Goal: Information Seeking & Learning: Learn about a topic

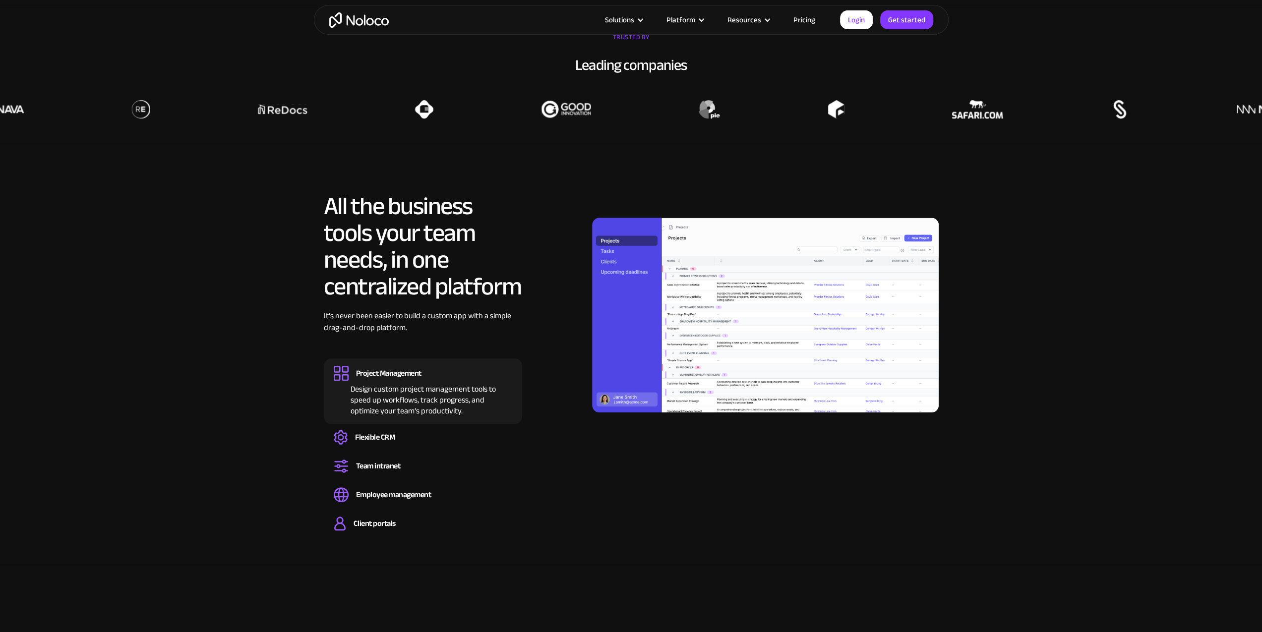
scroll to position [893, 0]
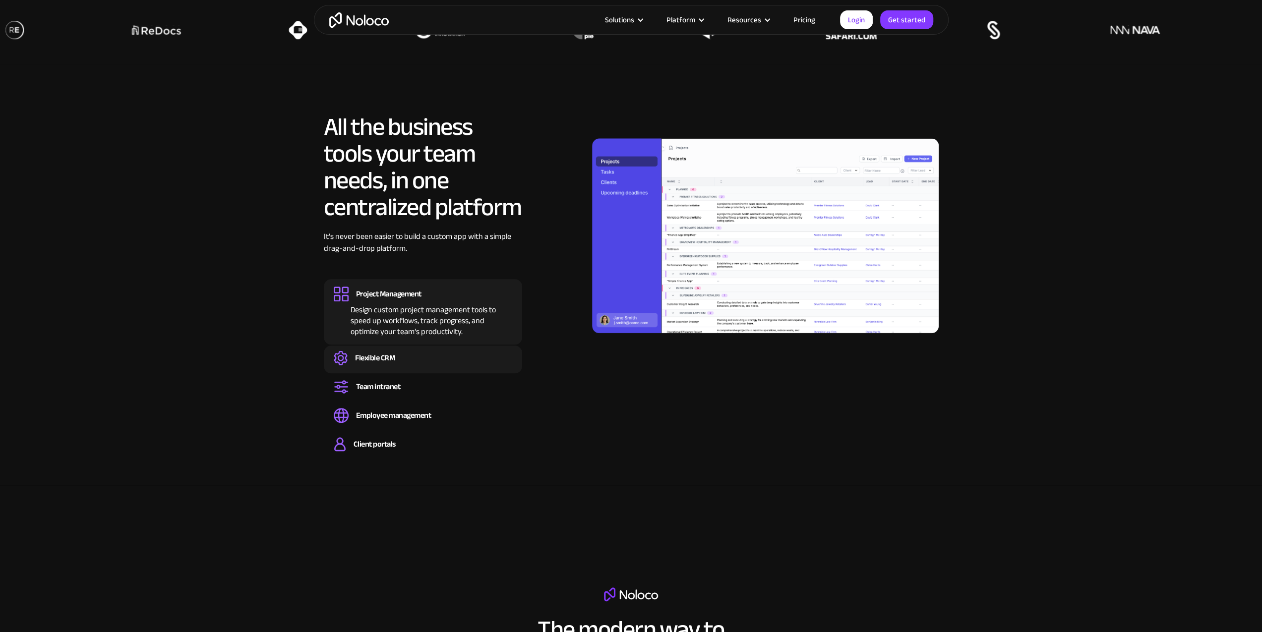
click at [367, 358] on div "Flexible CRM" at bounding box center [375, 358] width 40 height 11
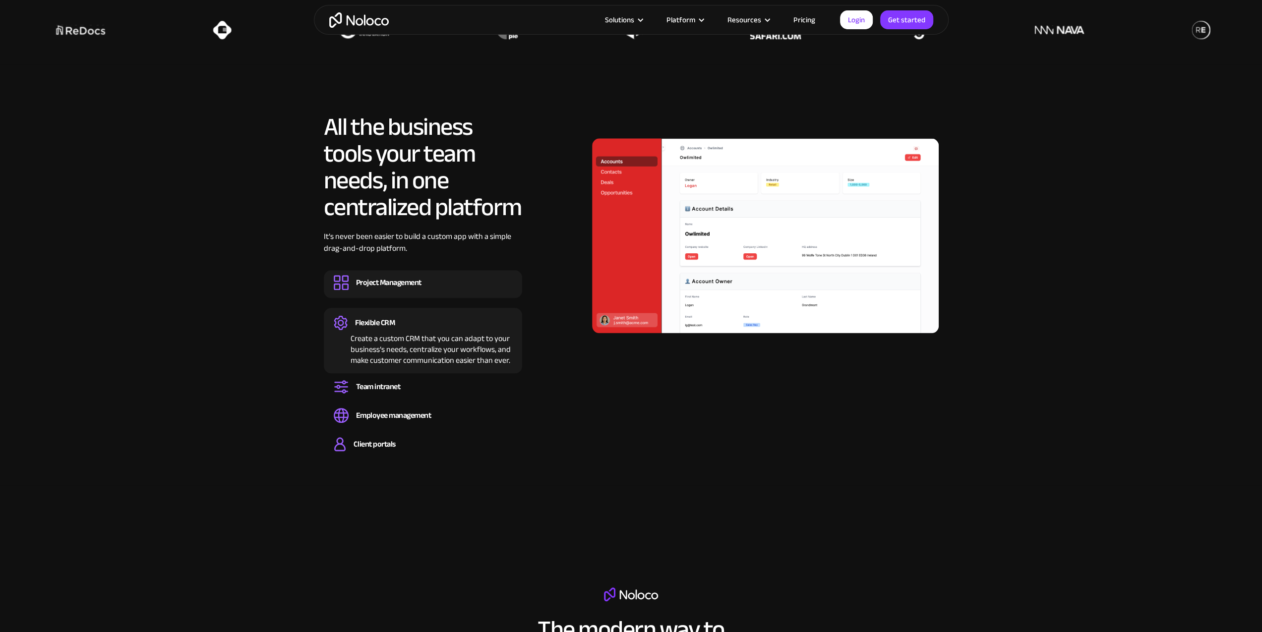
click at [374, 291] on div "Design custom project management tools to speed up workflows, track progress, a…" at bounding box center [423, 291] width 179 height 3
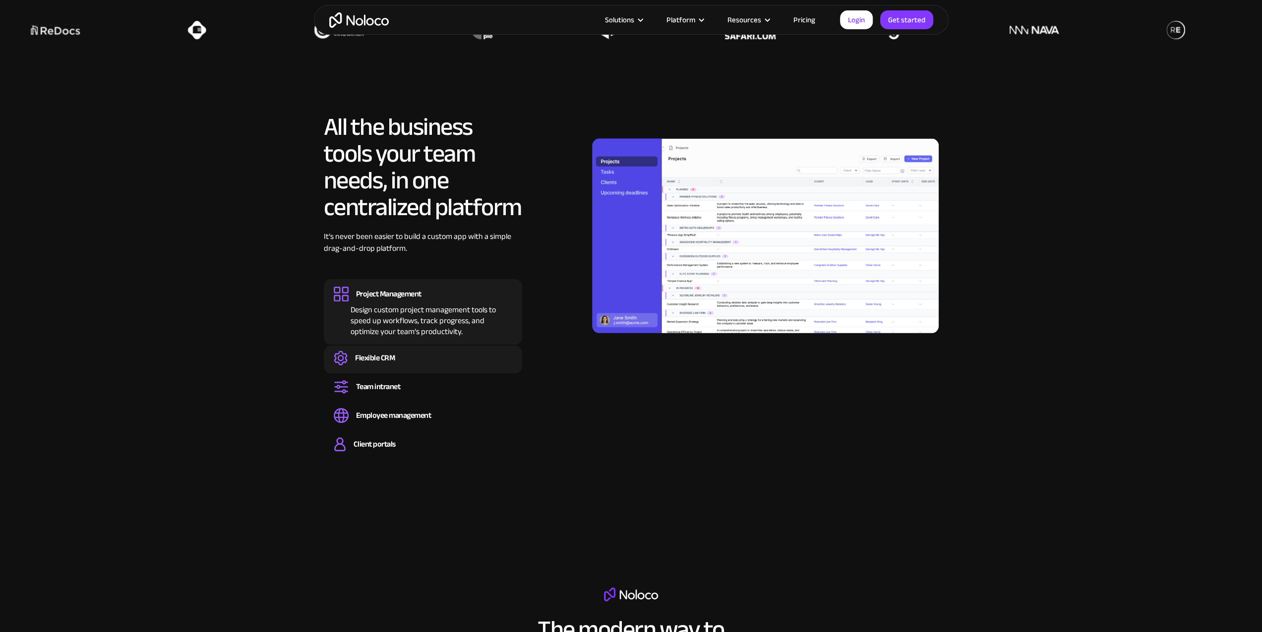
click at [408, 369] on div "Flexible CRM Create a custom CRM that you can adapt to your business’s needs, c…" at bounding box center [423, 360] width 198 height 28
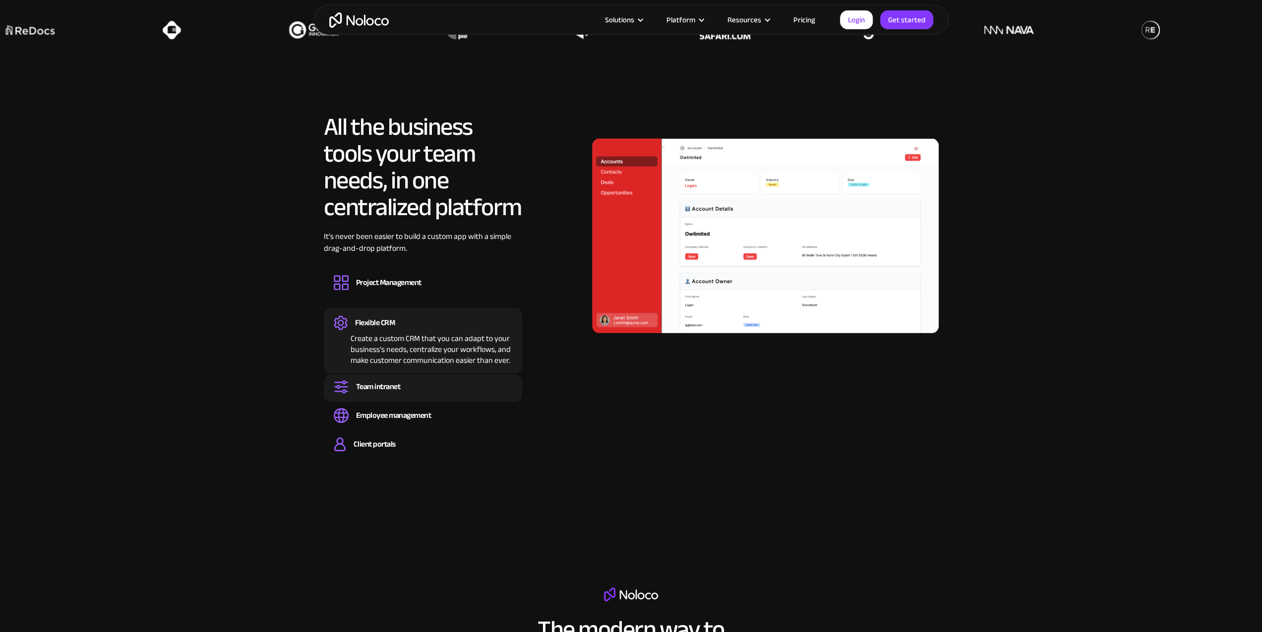
click at [398, 385] on div "Team intranet" at bounding box center [378, 386] width 45 height 11
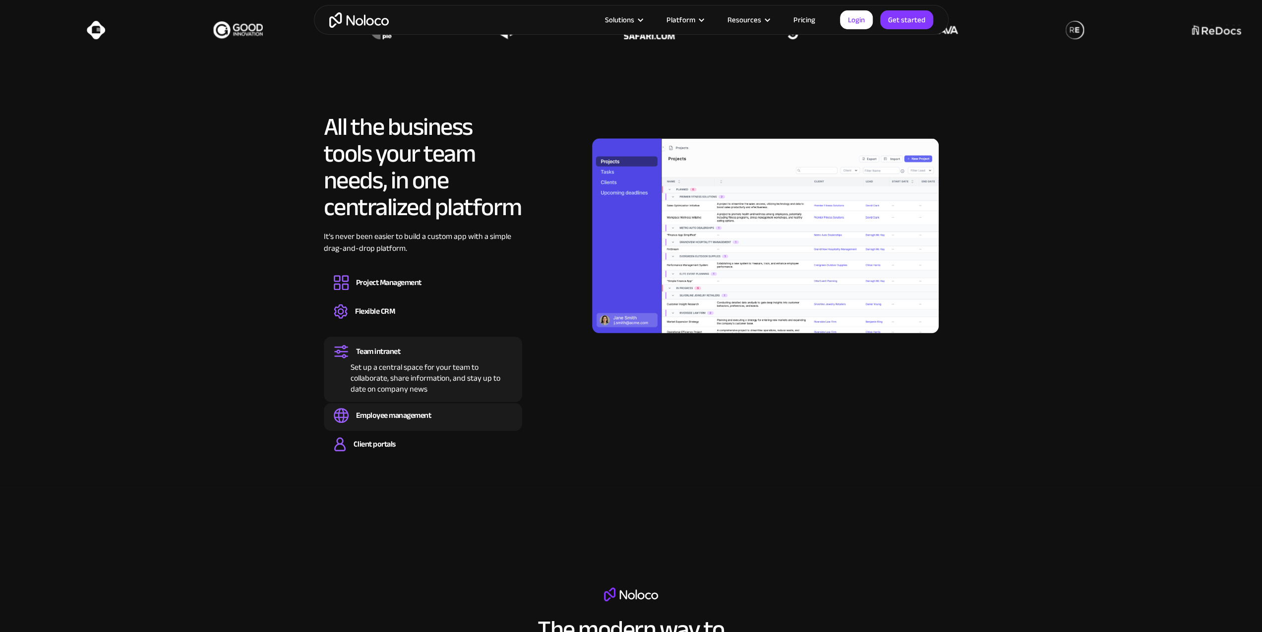
click at [422, 415] on div "Employee management" at bounding box center [393, 415] width 75 height 11
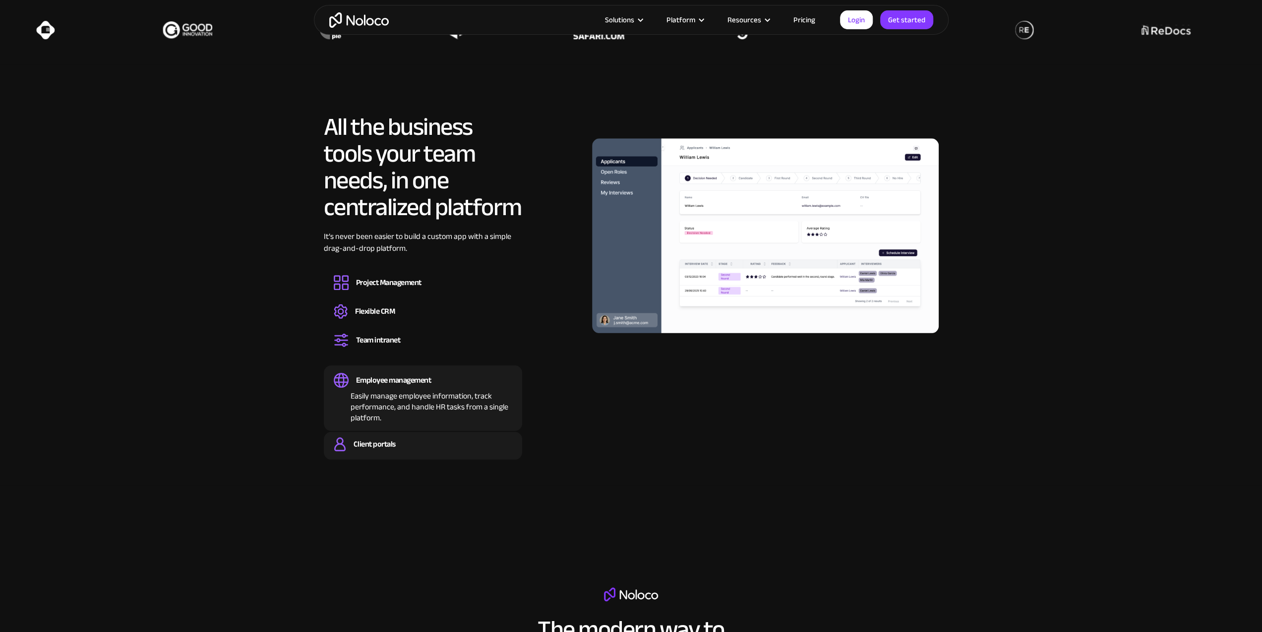
click at [389, 445] on div "Client portals" at bounding box center [375, 444] width 42 height 11
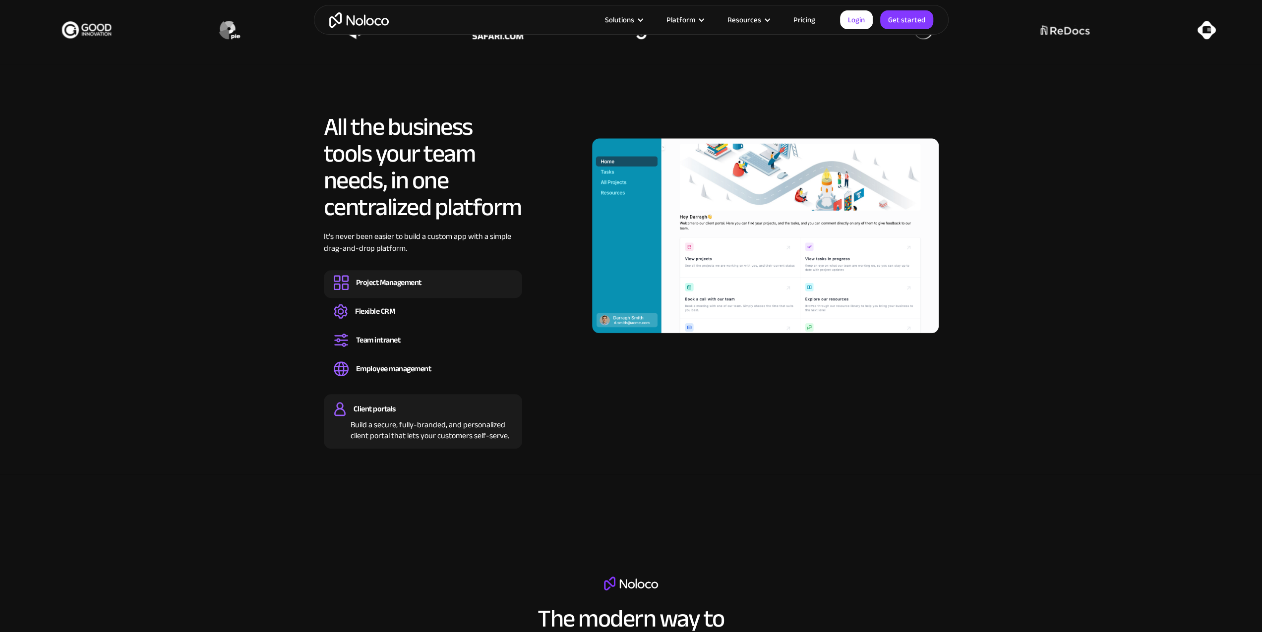
click at [405, 273] on div "Project Management Design custom project management tools to speed up workflows…" at bounding box center [423, 284] width 198 height 28
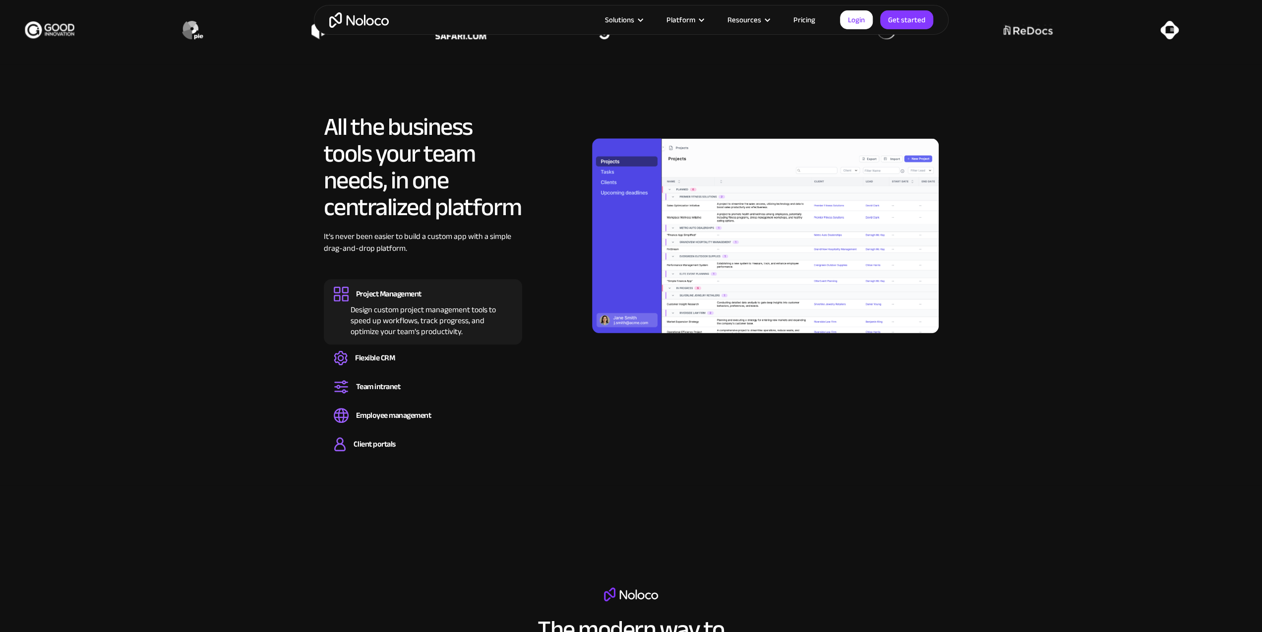
click at [270, 285] on section "All the business tools your team needs, in one centralized platform It’s never …" at bounding box center [631, 275] width 1262 height 422
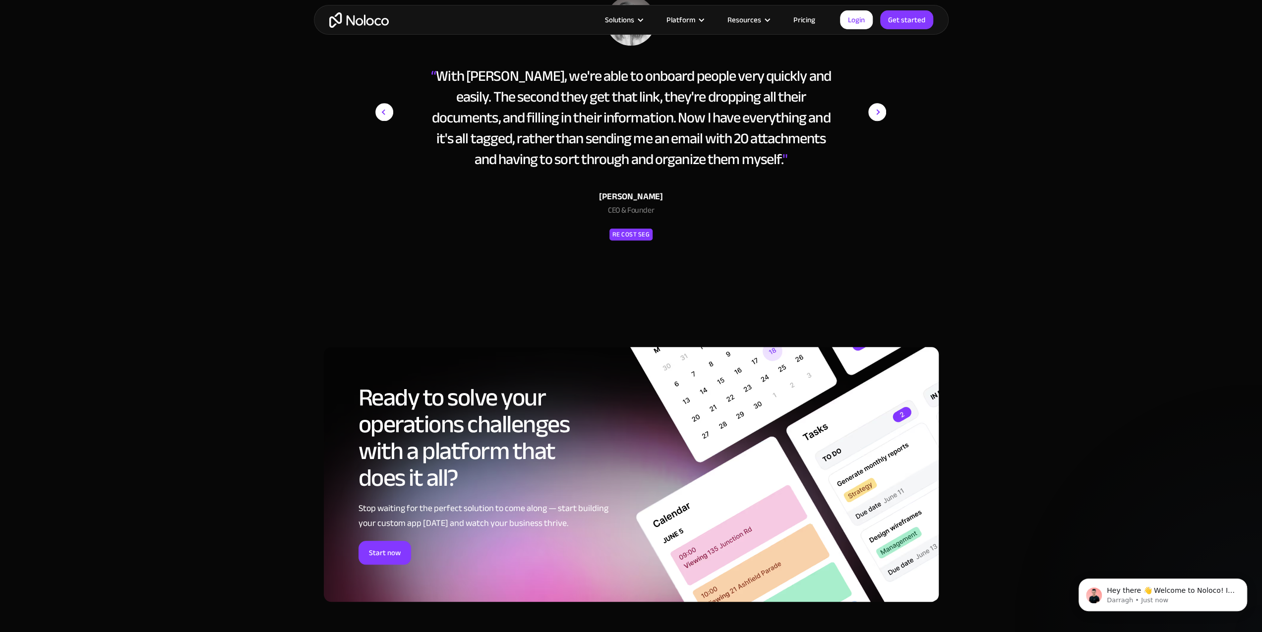
scroll to position [4711, 0]
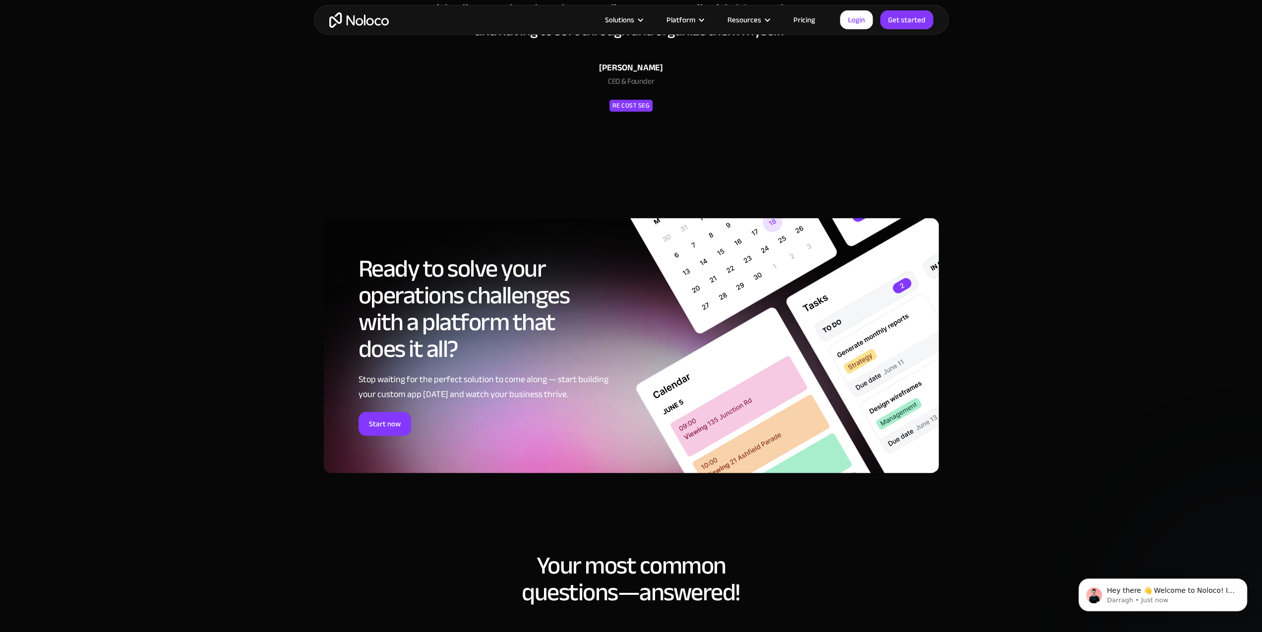
click at [804, 19] on link "Pricing" at bounding box center [804, 19] width 47 height 13
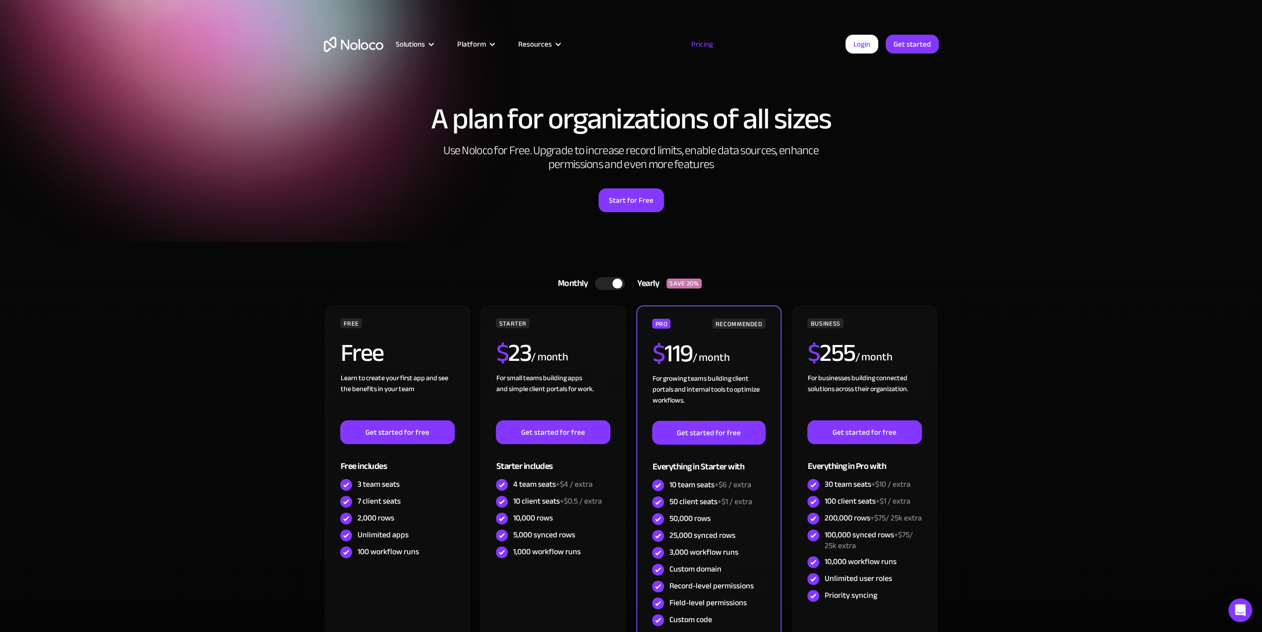
click at [220, 410] on section "Monthly Yearly SAVE 20% Monthly Yearly SAVE 20% FREE Free Learn to create your …" at bounding box center [631, 489] width 1262 height 495
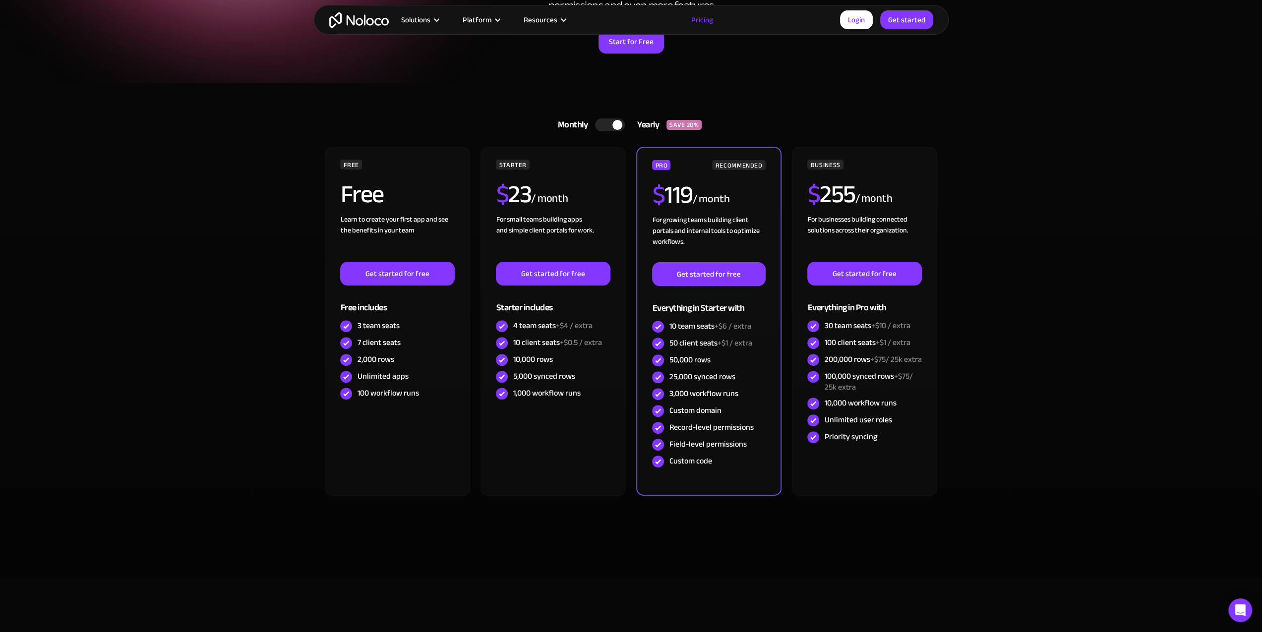
scroll to position [248, 0]
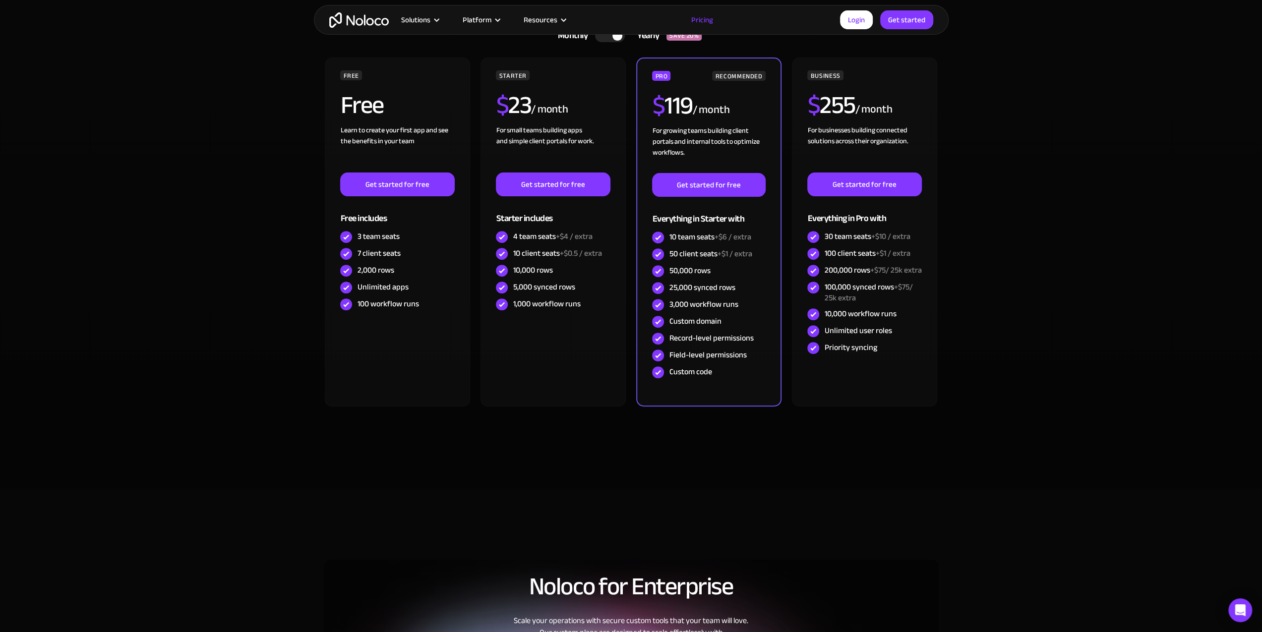
click at [251, 381] on section "Monthly Yearly SAVE 20% Monthly Yearly SAVE 20% FREE Free Learn to create your …" at bounding box center [631, 241] width 1262 height 495
click at [247, 381] on section "Monthly Yearly SAVE 20% Monthly Yearly SAVE 20% FREE Free Learn to create your …" at bounding box center [631, 241] width 1262 height 495
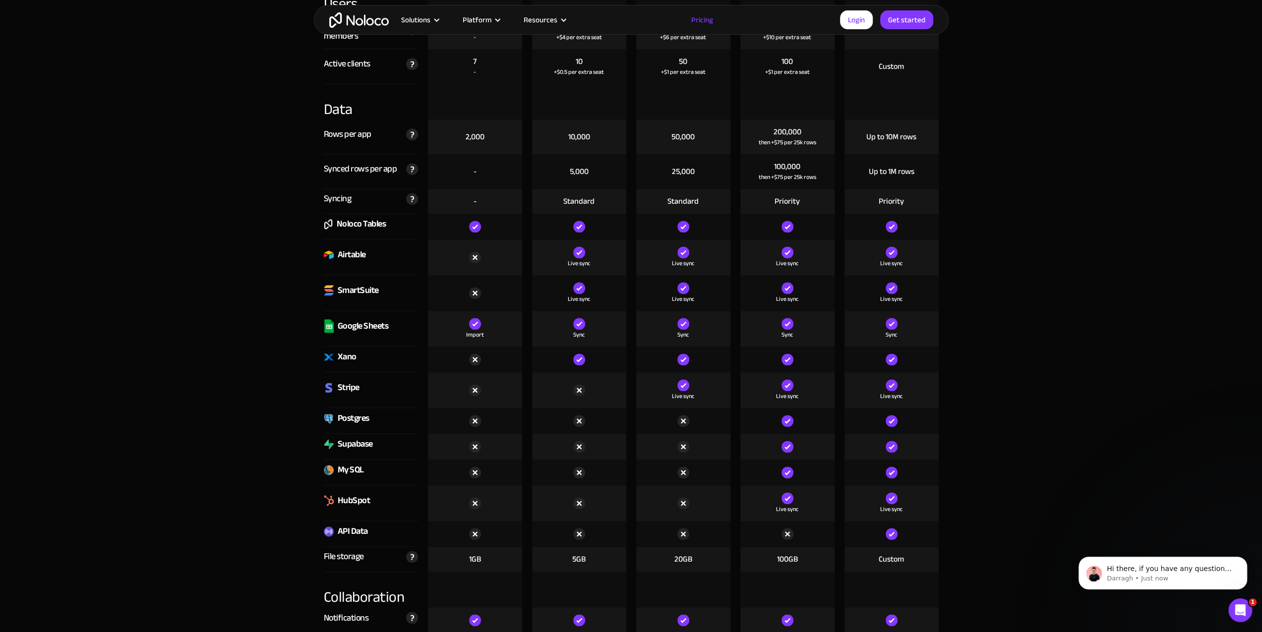
scroll to position [1339, 0]
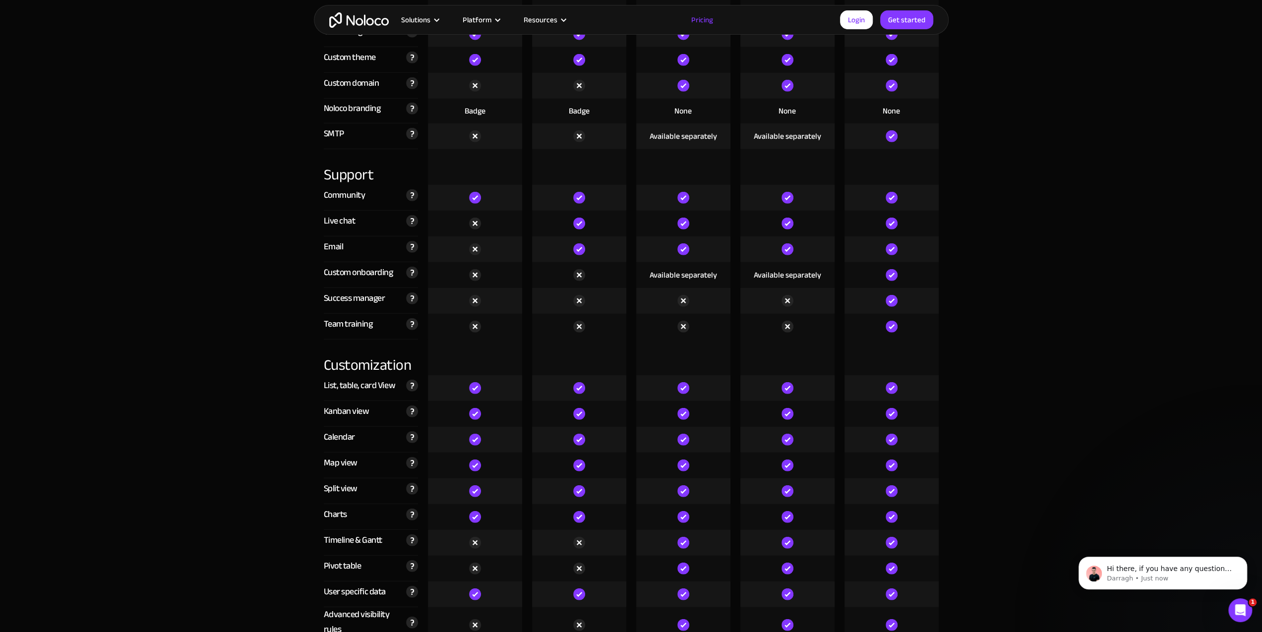
scroll to position [2678, 0]
